Goal: Task Accomplishment & Management: Use online tool/utility

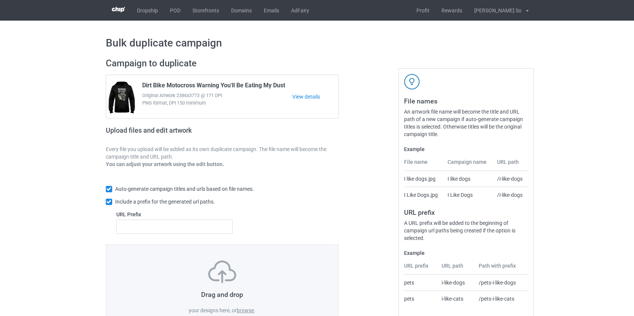
click at [245, 308] on label "browse" at bounding box center [245, 311] width 17 height 6
click at [0, 0] on input "browse" at bounding box center [0, 0] width 0 height 0
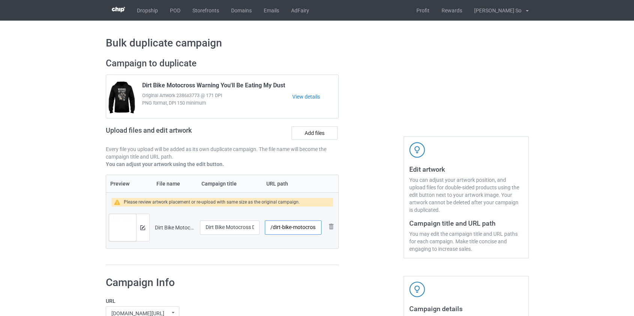
scroll to position [0, 12]
drag, startPoint x: 276, startPoint y: 226, endPoint x: 306, endPoint y: 232, distance: 31.3
click at [306, 232] on input "/dirt-bike-motocross-dad" at bounding box center [293, 228] width 56 height 14
type input "/dbdad"
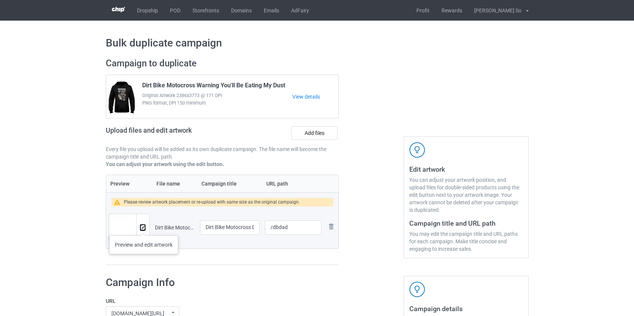
click at [144, 228] on img at bounding box center [142, 227] width 5 height 5
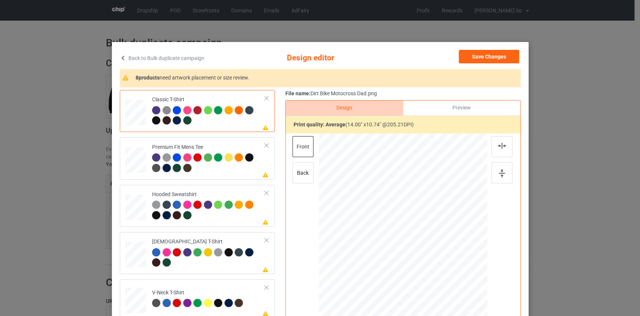
click at [159, 57] on link "Back to Bulk duplicate campaign" at bounding box center [162, 58] width 84 height 17
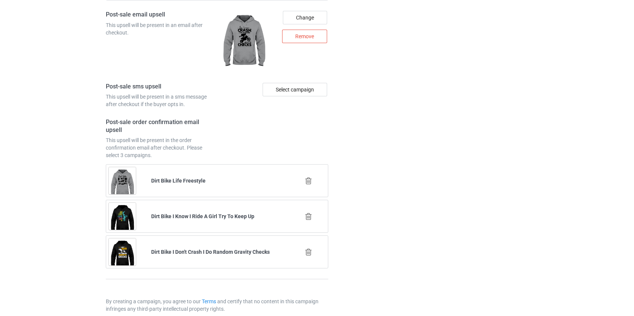
scroll to position [1052, 0]
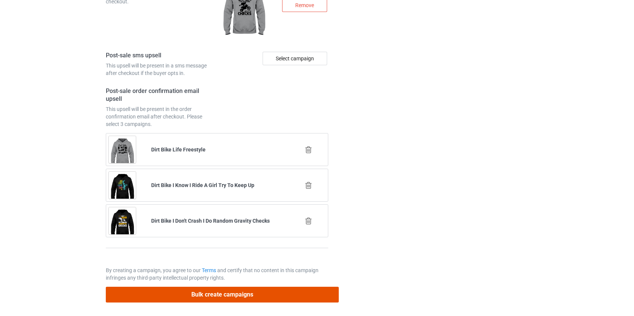
click at [228, 291] on button "Bulk create campaigns" at bounding box center [222, 294] width 233 height 15
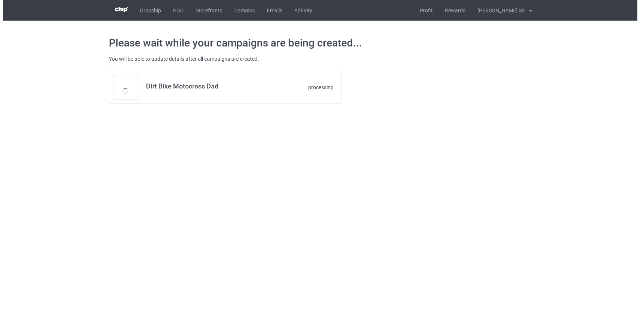
scroll to position [0, 0]
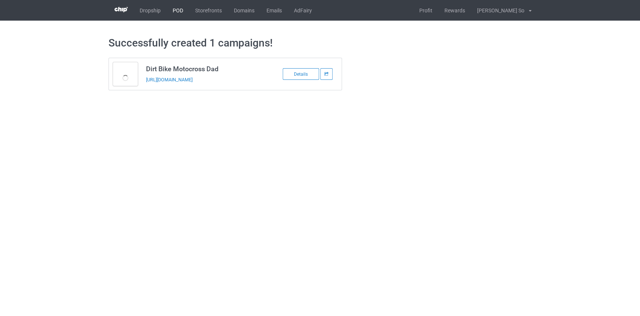
click at [182, 9] on link "POD" at bounding box center [178, 10] width 23 height 21
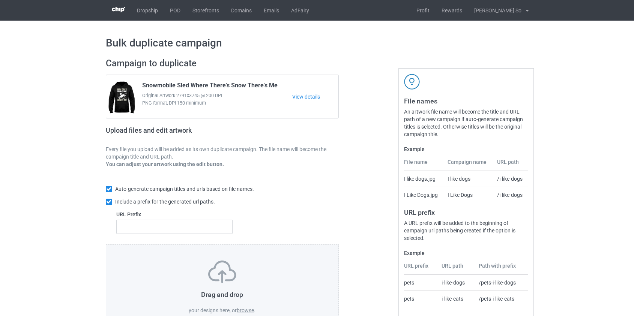
click at [246, 308] on label "browse" at bounding box center [245, 311] width 17 height 6
click at [0, 0] on input "browse" at bounding box center [0, 0] width 0 height 0
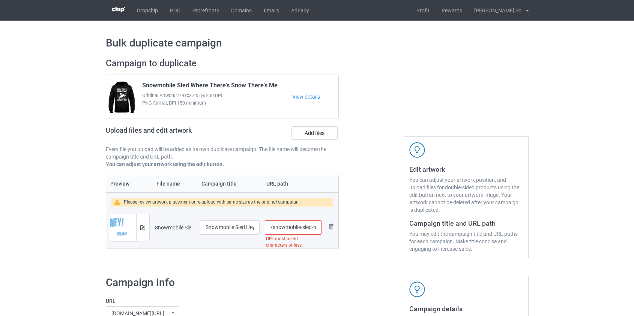
click at [288, 229] on input "/snowmobile-sled-hey-i-m-not-a-showoff-i-just-braaap-better-than-anyone-else" at bounding box center [293, 228] width 56 height 14
drag, startPoint x: 293, startPoint y: 227, endPoint x: 301, endPoint y: 228, distance: 8.3
click at [301, 228] on input "/sled-hey-i-m-not-a-showoff-i-just-braaap-better-than-anyone-else" at bounding box center [293, 228] width 56 height 14
click at [301, 228] on input "/sled-hey-not-a-showoff-i-just-braaap-better-than-anyone-else" at bounding box center [293, 228] width 56 height 14
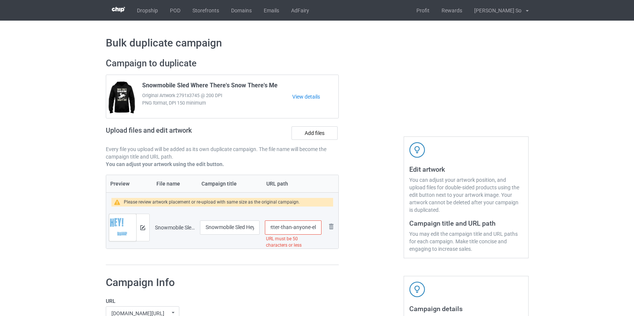
scroll to position [0, 97]
drag, startPoint x: 301, startPoint y: 228, endPoint x: 548, endPoint y: 285, distance: 253.5
click at [143, 228] on img at bounding box center [142, 227] width 5 height 5
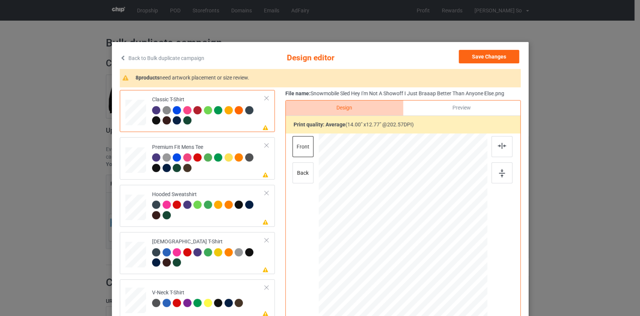
click at [173, 50] on link "Back to Bulk duplicate campaign" at bounding box center [162, 58] width 84 height 17
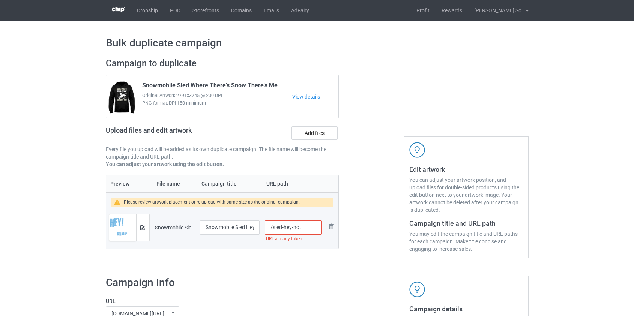
click at [293, 230] on input "/sled-hey-not" at bounding box center [293, 228] width 56 height 14
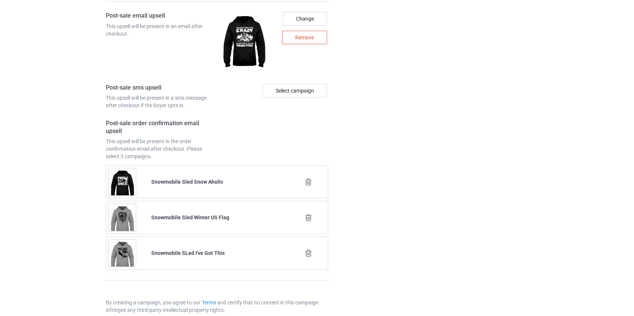
scroll to position [1052, 0]
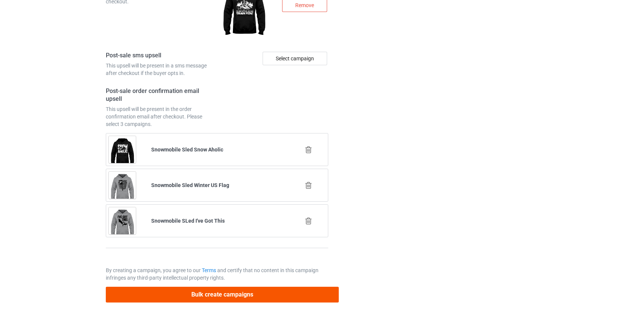
type input "/sled-heynot"
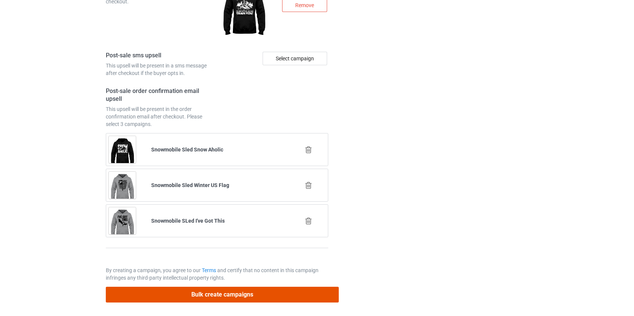
click at [248, 296] on button "Bulk create campaigns" at bounding box center [222, 294] width 233 height 15
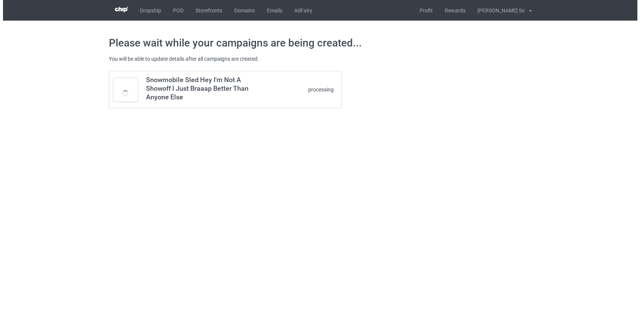
scroll to position [0, 0]
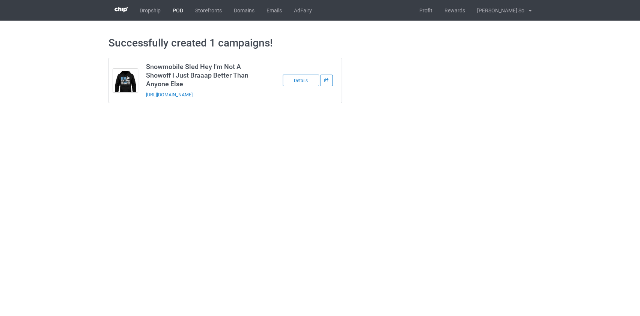
click at [177, 13] on link "POD" at bounding box center [178, 10] width 23 height 21
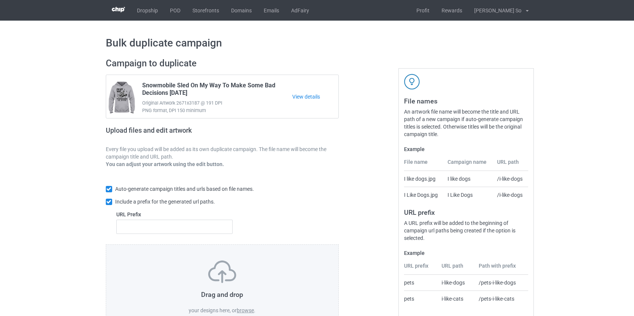
click at [248, 309] on label "browse" at bounding box center [245, 311] width 17 height 6
click at [0, 0] on input "browse" at bounding box center [0, 0] width 0 height 0
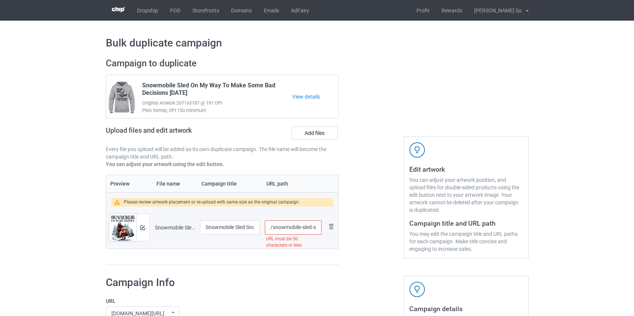
click at [284, 229] on input "/snowmobile-sled-snowmobiling-is-the-best-solution-to-any-problem" at bounding box center [293, 228] width 56 height 14
click at [295, 225] on input "/sled-snowmobiling-is-the-best-solution-to-any-problem" at bounding box center [293, 228] width 56 height 14
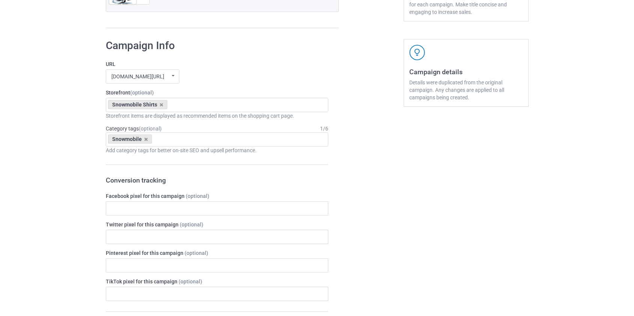
drag, startPoint x: 308, startPoint y: 227, endPoint x: 649, endPoint y: 326, distance: 355.1
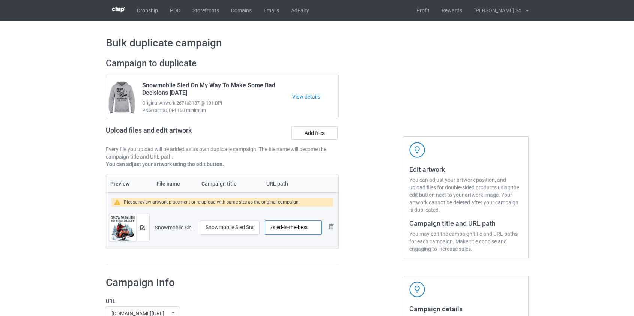
scroll to position [0, 0]
click at [291, 225] on input "/sled-is-the-best" at bounding box center [293, 228] width 56 height 14
type input "/sled-is-best"
click at [139, 229] on div at bounding box center [142, 227] width 13 height 27
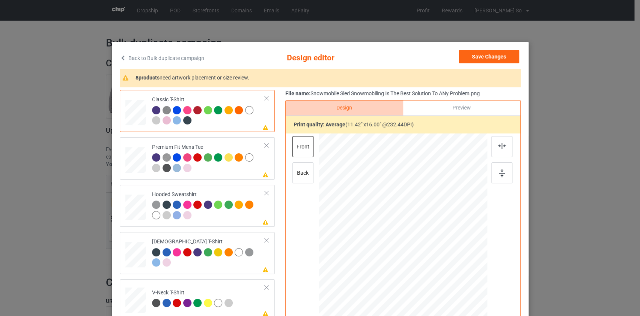
click at [161, 60] on link "Back to Bulk duplicate campaign" at bounding box center [162, 58] width 84 height 17
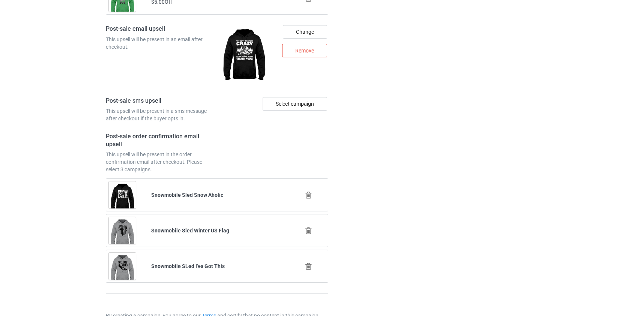
scroll to position [1052, 0]
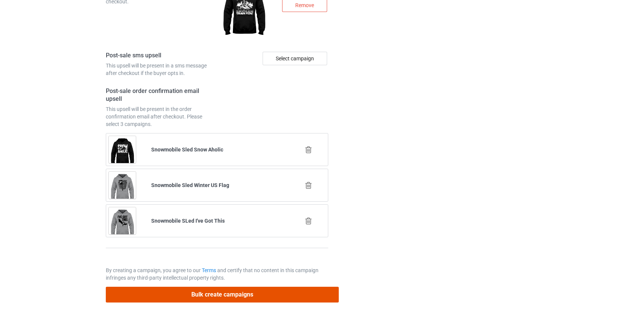
click at [211, 291] on button "Bulk create campaigns" at bounding box center [222, 294] width 233 height 15
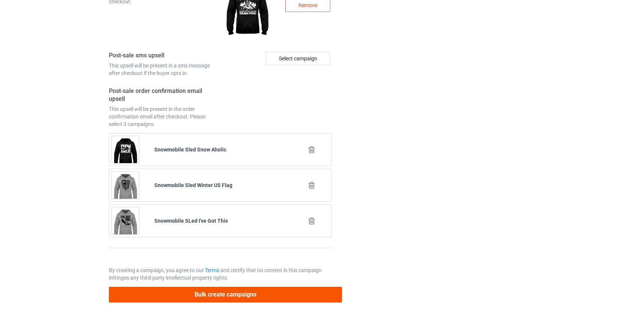
scroll to position [0, 0]
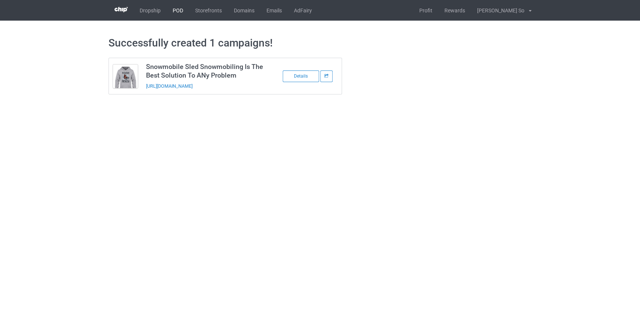
click at [178, 11] on link "POD" at bounding box center [178, 10] width 23 height 21
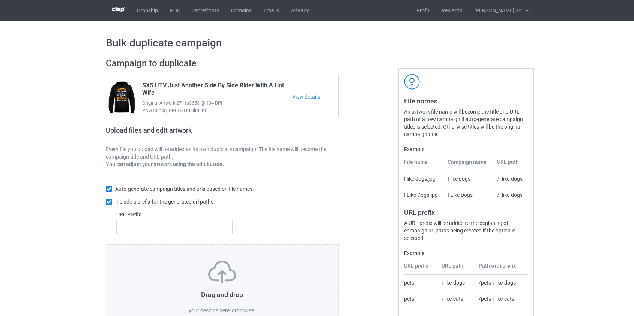
click at [247, 311] on label "browse" at bounding box center [245, 311] width 17 height 6
click at [0, 0] on input "browse" at bounding box center [0, 0] width 0 height 0
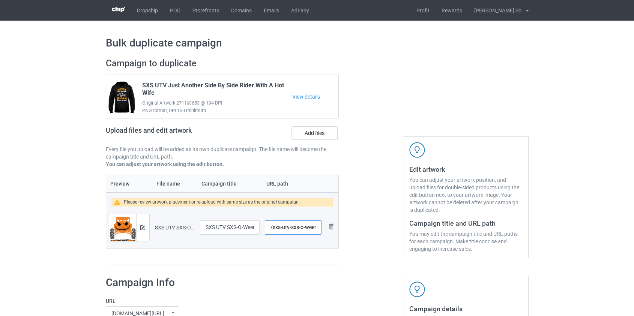
drag, startPoint x: 282, startPoint y: 226, endPoint x: 297, endPoint y: 228, distance: 15.5
click at [297, 228] on input "/sxs-utv-sxs-o-ween-halloween" at bounding box center [293, 228] width 56 height 14
drag, startPoint x: 299, startPoint y: 227, endPoint x: 539, endPoint y: 297, distance: 250.1
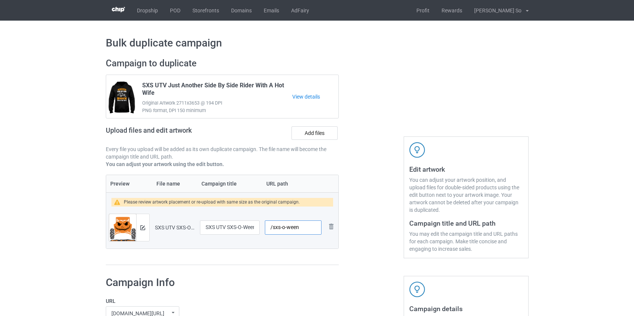
scroll to position [0, 0]
type input "/sxs-o-ween"
click at [140, 227] on img at bounding box center [142, 227] width 5 height 5
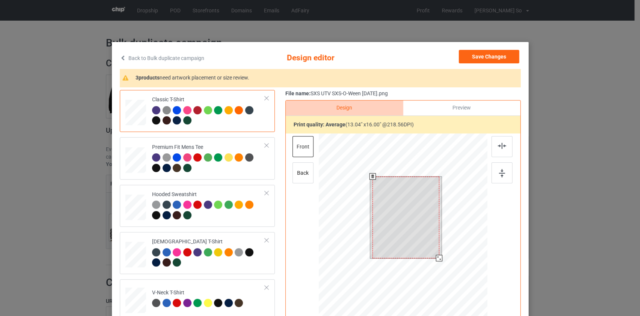
click at [436, 281] on div at bounding box center [402, 240] width 169 height 213
click at [485, 56] on button "Save Changes" at bounding box center [488, 57] width 60 height 14
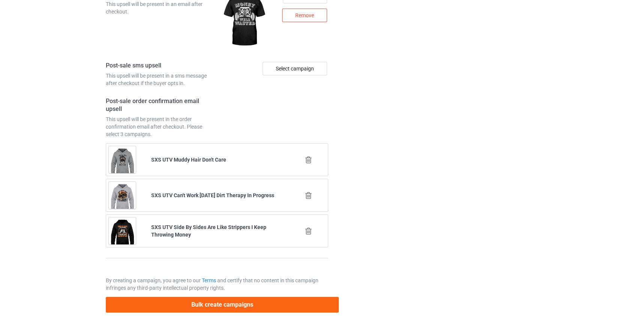
scroll to position [1052, 0]
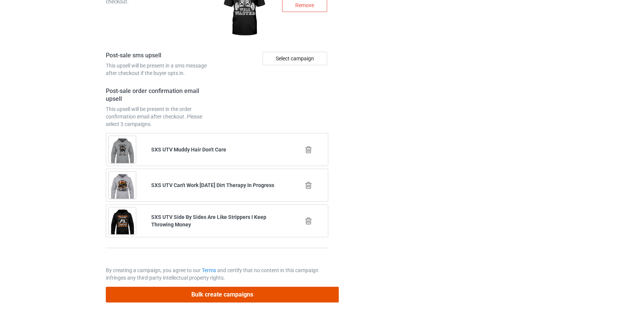
click at [216, 296] on button "Bulk create campaigns" at bounding box center [222, 294] width 233 height 15
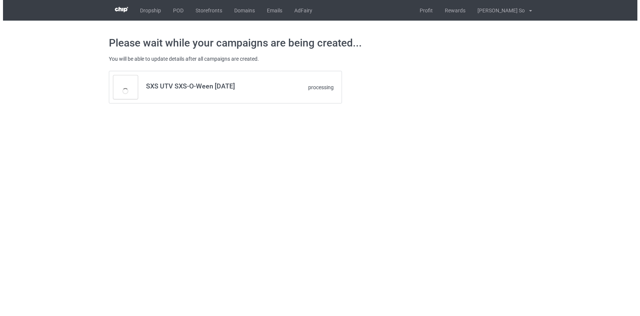
scroll to position [0, 0]
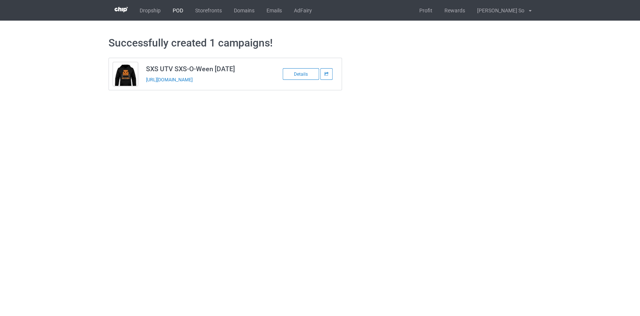
click at [173, 9] on link "POD" at bounding box center [178, 10] width 23 height 21
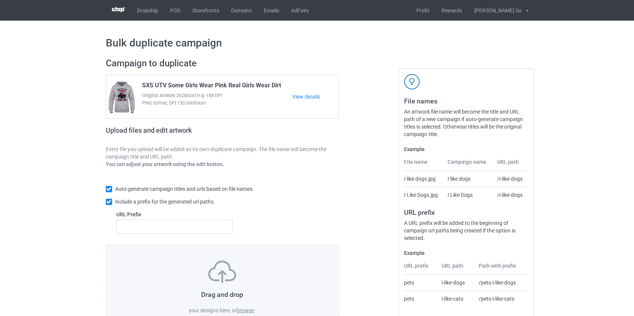
click at [247, 309] on label "browse" at bounding box center [245, 311] width 17 height 6
click at [0, 0] on input "browse" at bounding box center [0, 0] width 0 height 0
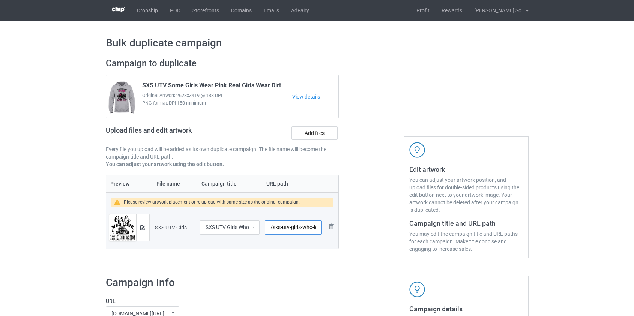
drag, startPoint x: 281, startPoint y: 229, endPoint x: 287, endPoint y: 227, distance: 5.9
click at [289, 232] on input "/sxs-utv-girls-who-love-riding-are-rare-wife-em-up" at bounding box center [293, 228] width 56 height 14
drag, startPoint x: 314, startPoint y: 226, endPoint x: 549, endPoint y: 286, distance: 242.7
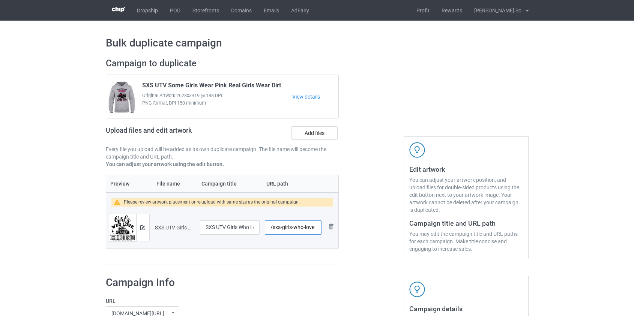
scroll to position [0, 0]
type input "/sxs-girls-who-love"
click at [141, 228] on img at bounding box center [142, 227] width 5 height 5
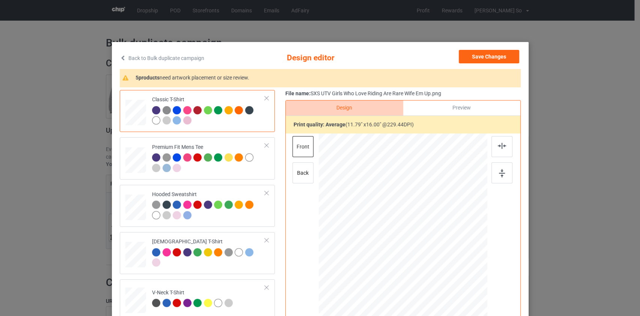
click at [187, 61] on link "Back to Bulk duplicate campaign" at bounding box center [162, 58] width 84 height 17
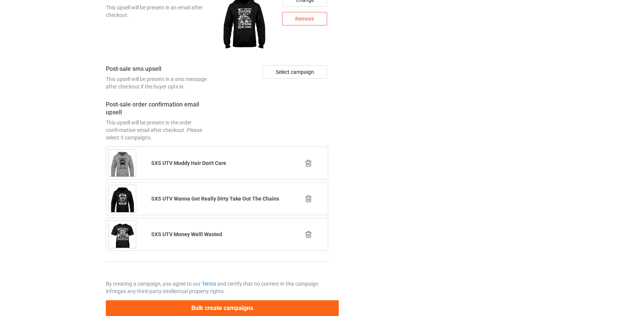
scroll to position [1052, 0]
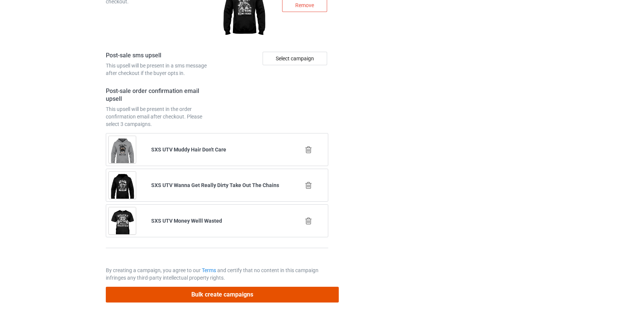
click at [213, 291] on button "Bulk create campaigns" at bounding box center [222, 294] width 233 height 15
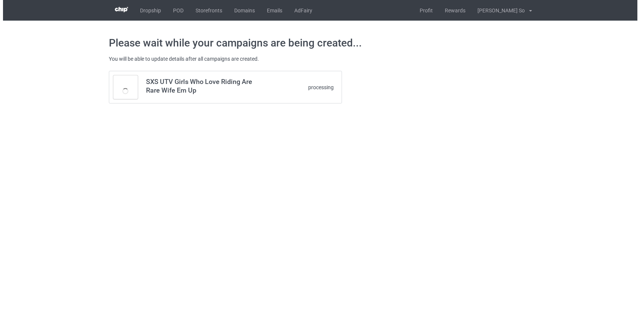
scroll to position [0, 0]
